Goal: Task Accomplishment & Management: Complete application form

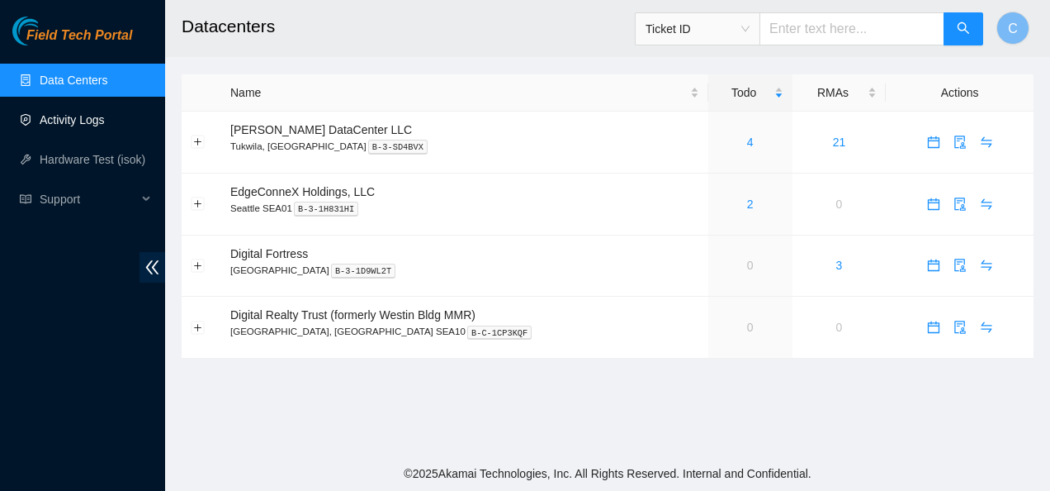
click at [82, 117] on link "Activity Logs" at bounding box center [72, 119] width 65 height 13
click at [80, 120] on link "Activity Logs" at bounding box center [72, 119] width 65 height 13
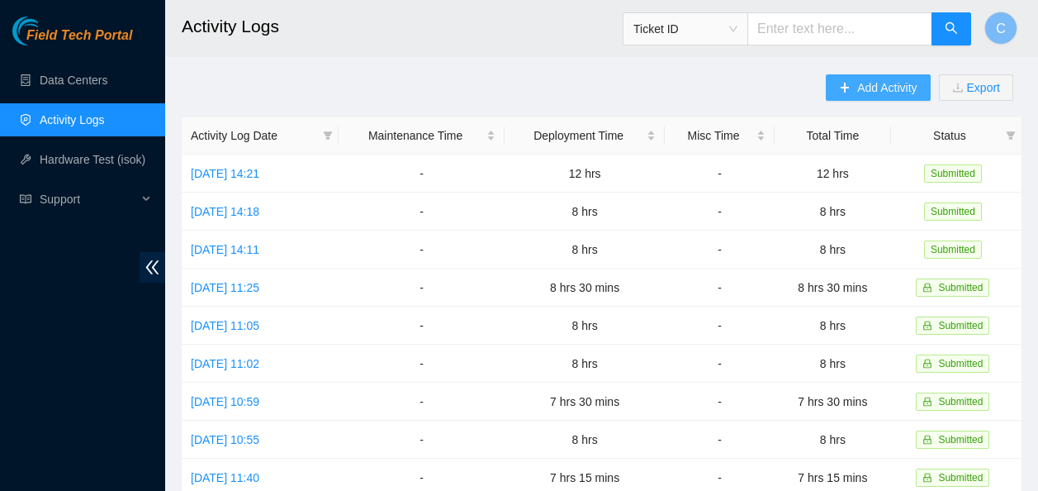
click at [855, 86] on button "Add Activity" at bounding box center [878, 87] width 104 height 26
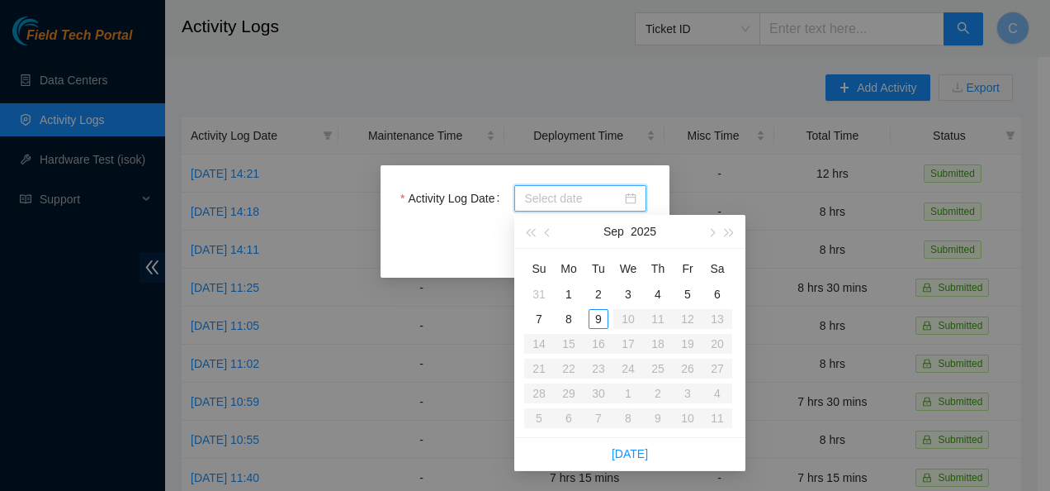
click at [575, 202] on input "Activity Log Date" at bounding box center [572, 198] width 97 height 18
type input "2025-09-08"
click at [569, 313] on div "8" at bounding box center [569, 319] width 20 height 20
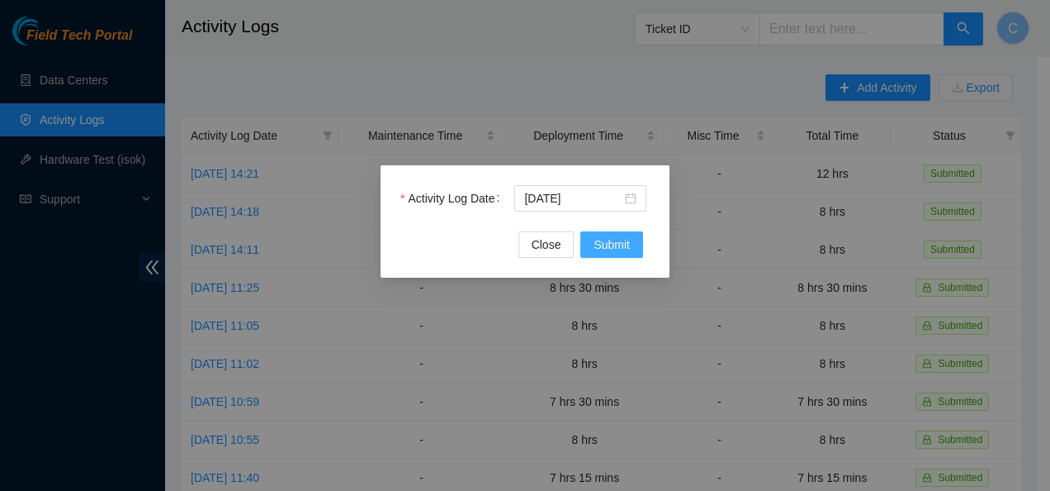
click at [622, 240] on span "Submit" at bounding box center [612, 244] width 36 height 18
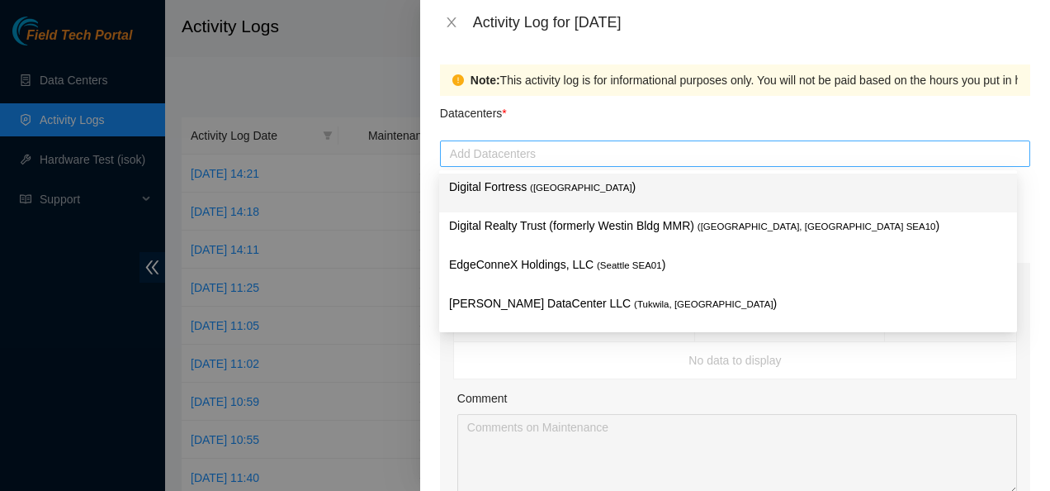
click at [530, 160] on div at bounding box center [735, 154] width 582 height 20
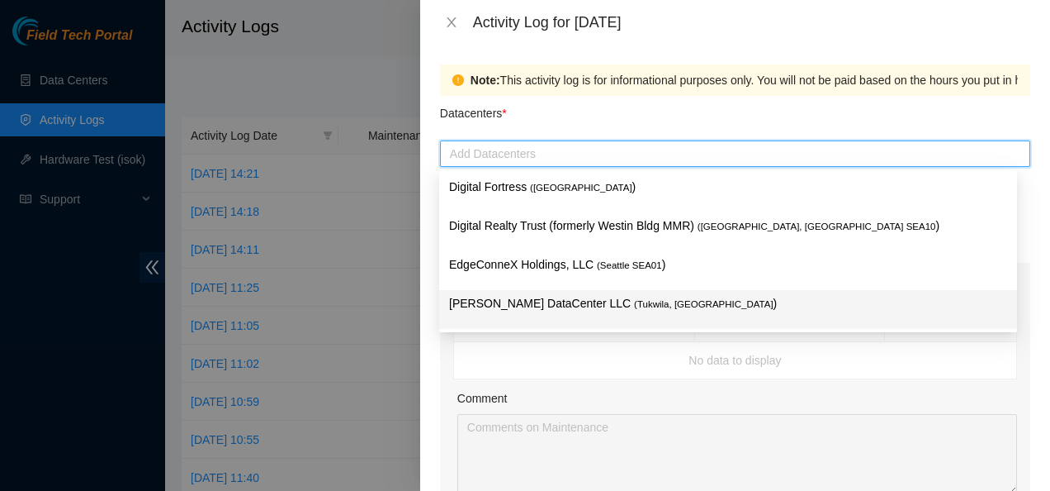
click at [499, 301] on p "Sabey DataCenter LLC ( Tukwila, WA )" at bounding box center [728, 303] width 558 height 19
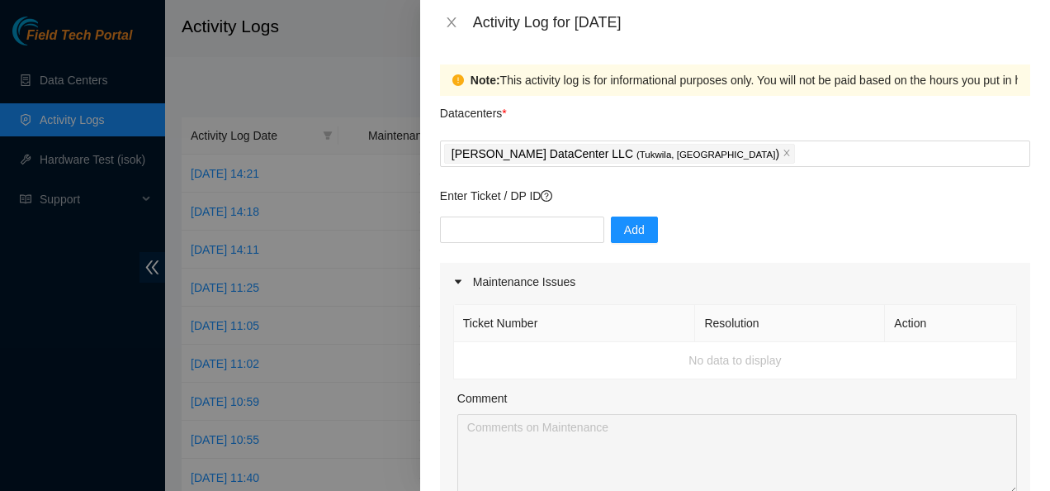
click at [432, 373] on div "Note: This activity log is for informational purposes only. You will not be pai…" at bounding box center [735, 268] width 630 height 446
